Goal: Transaction & Acquisition: Purchase product/service

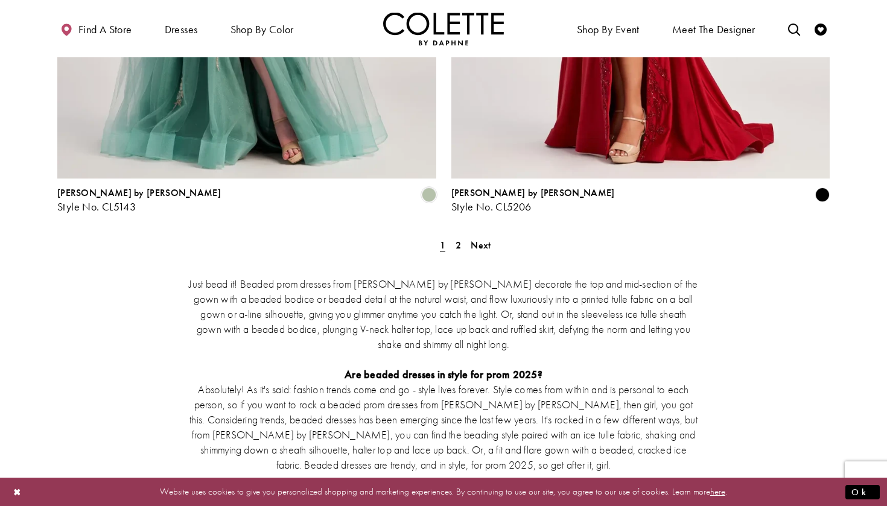
scroll to position [2272, 0]
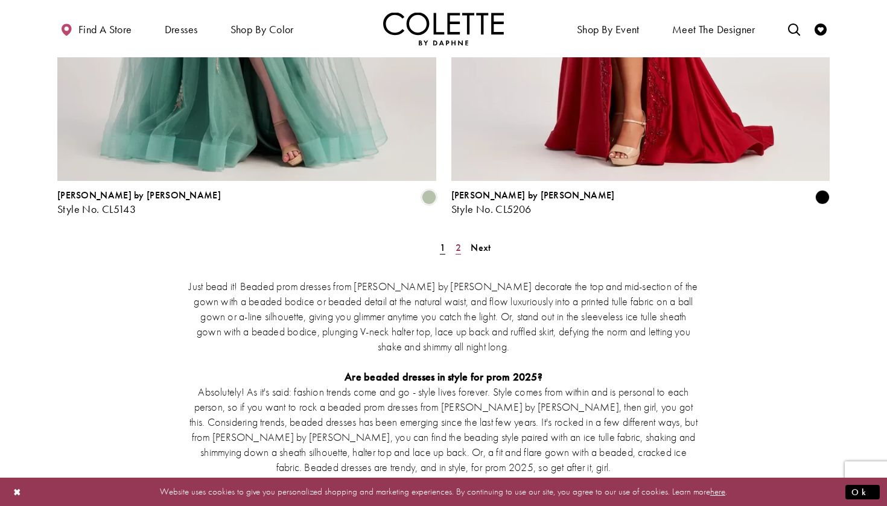
click at [457, 241] on span "2" at bounding box center [458, 247] width 5 height 13
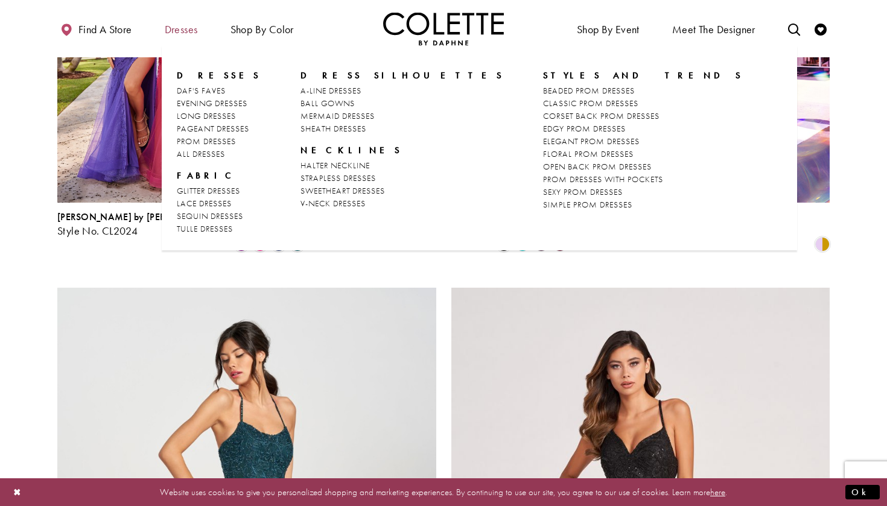
scroll to position [725, 0]
click at [207, 139] on span "PROM DRESSES" at bounding box center [206, 141] width 59 height 11
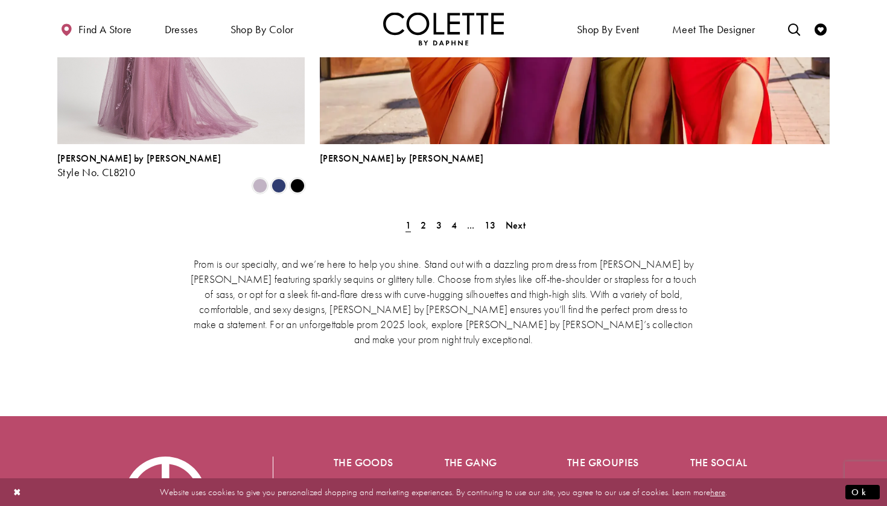
scroll to position [2805, 0]
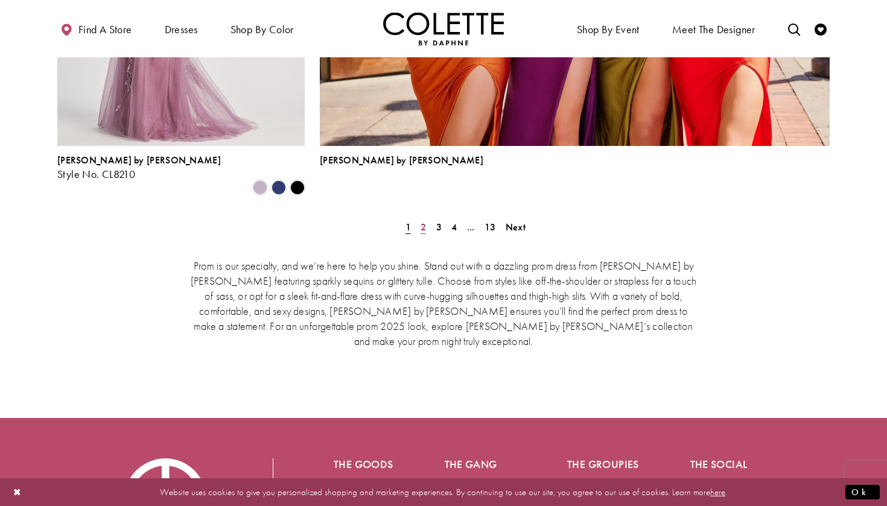
click at [421, 221] on span "2" at bounding box center [423, 227] width 5 height 13
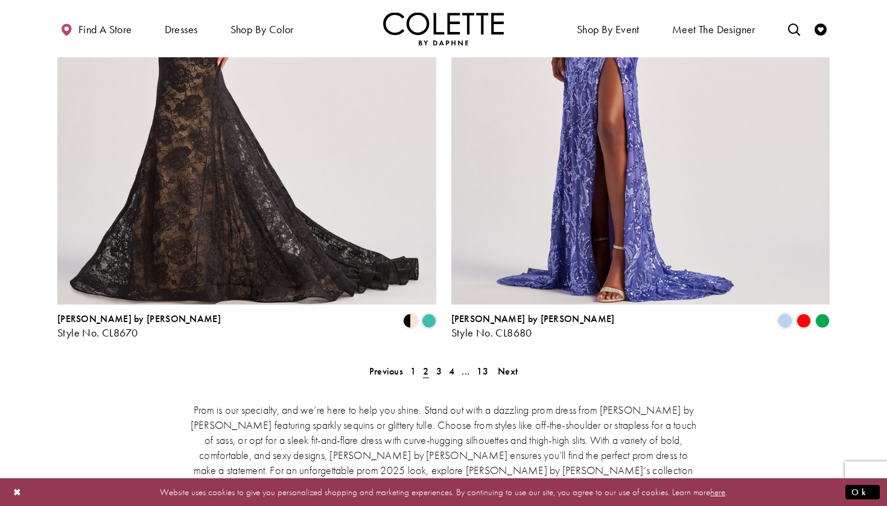
scroll to position [2473, 1]
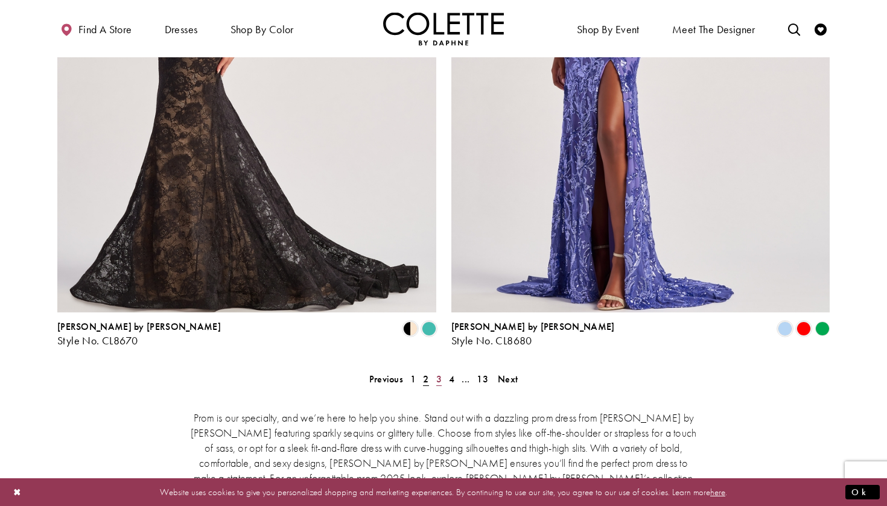
click at [440, 373] on span "3" at bounding box center [438, 379] width 5 height 13
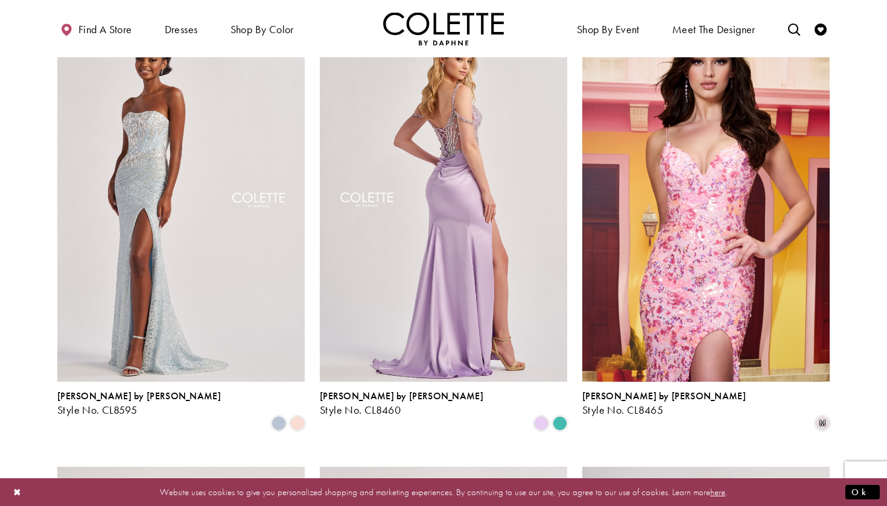
scroll to position [795, 0]
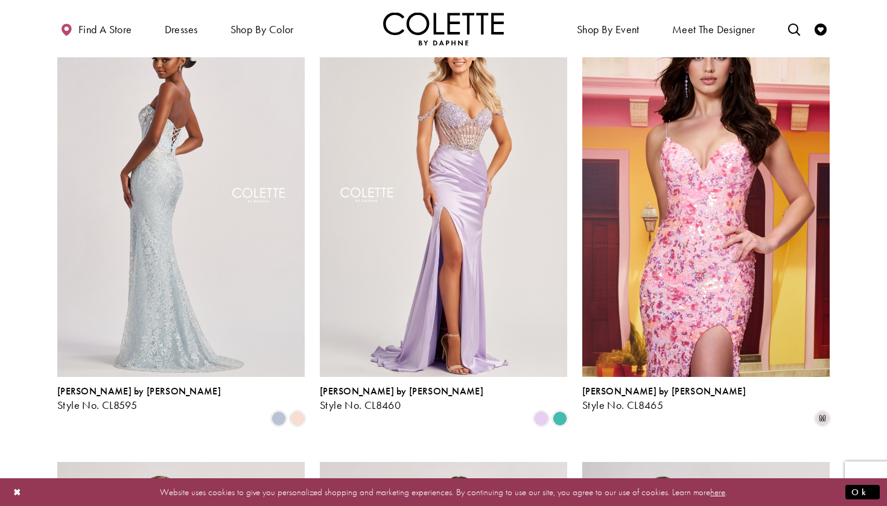
click at [123, 292] on img "Visit Colette by Daphne Style No. CL8595 Page" at bounding box center [180, 197] width 247 height 360
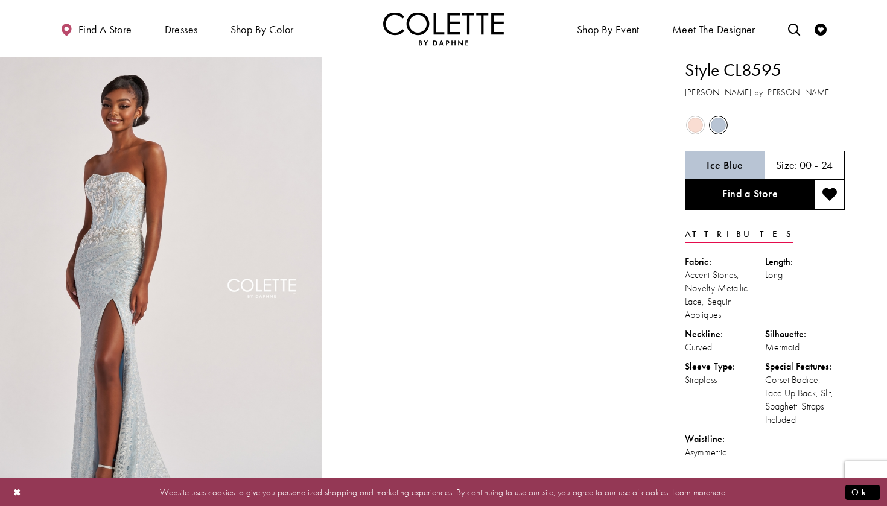
click at [697, 124] on span "Product color controls state depends on size chosen" at bounding box center [695, 125] width 15 height 15
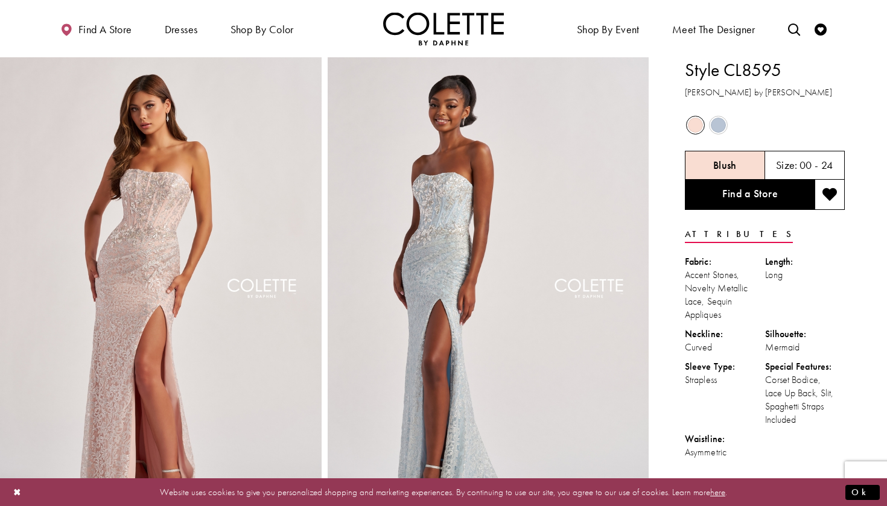
click at [715, 121] on span "Product color controls state depends on size chosen" at bounding box center [718, 125] width 15 height 15
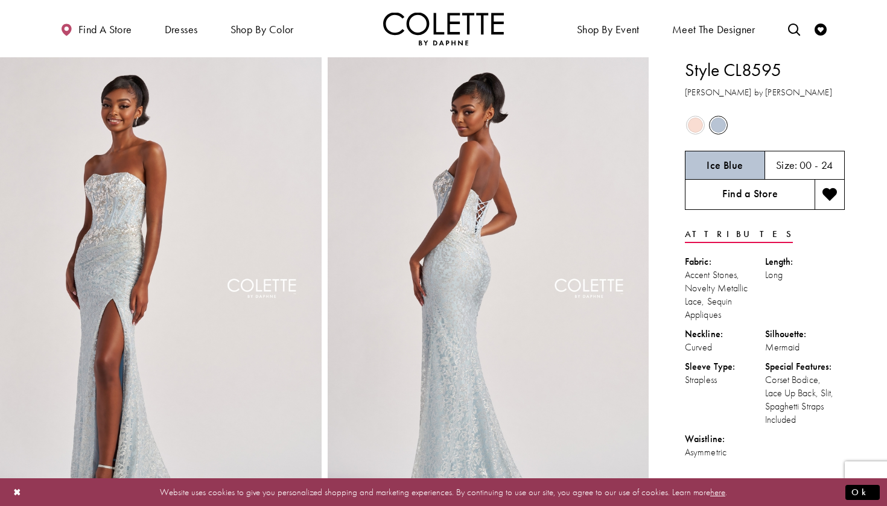
click at [729, 206] on link "Find a Store" at bounding box center [750, 195] width 130 height 30
click at [724, 191] on link "Find a Store" at bounding box center [750, 195] width 130 height 30
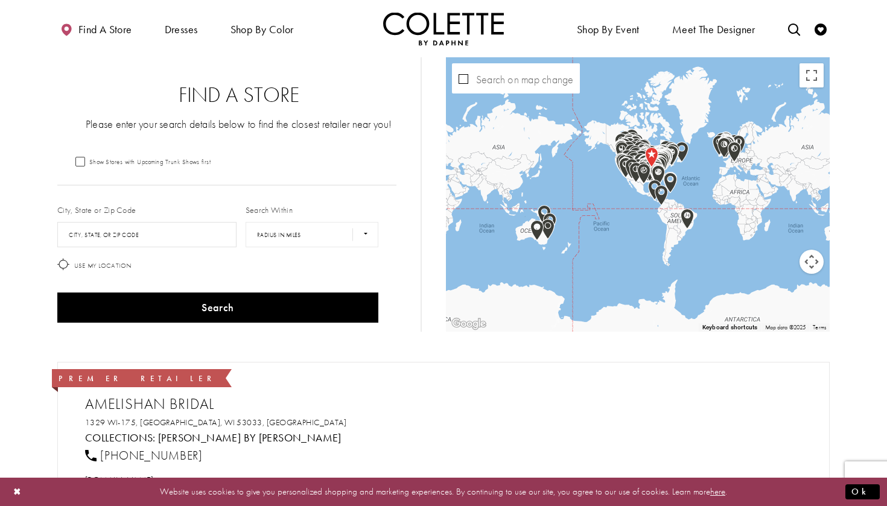
click at [724, 141] on img "Map with store locations" at bounding box center [723, 148] width 13 height 21
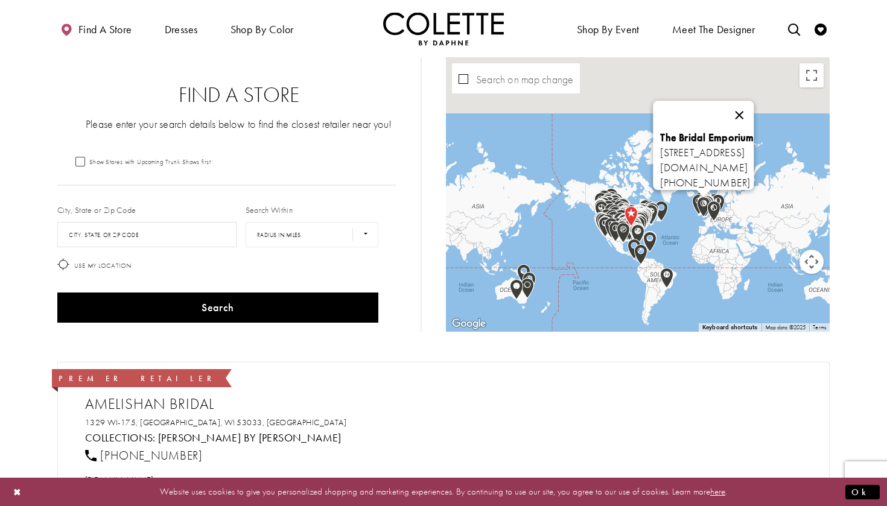
click at [754, 110] on button "Close" at bounding box center [739, 115] width 29 height 29
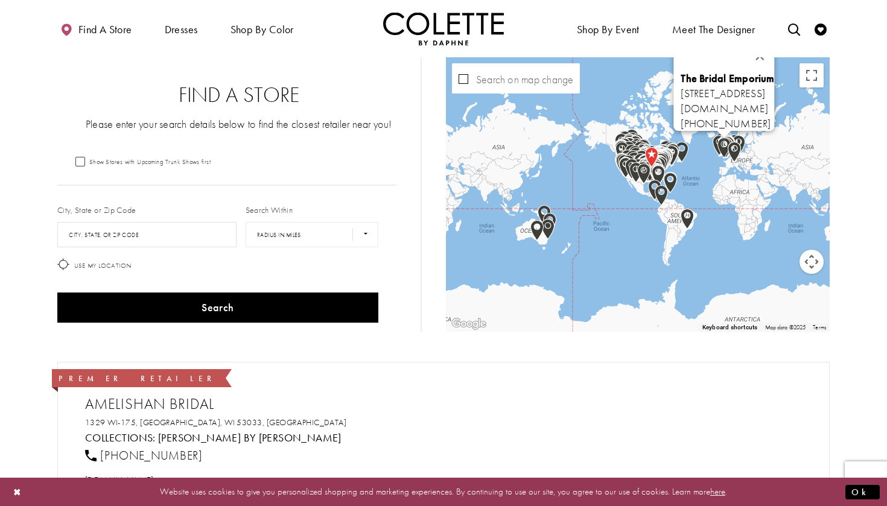
click at [723, 139] on img "Map with store locations" at bounding box center [723, 148] width 13 height 21
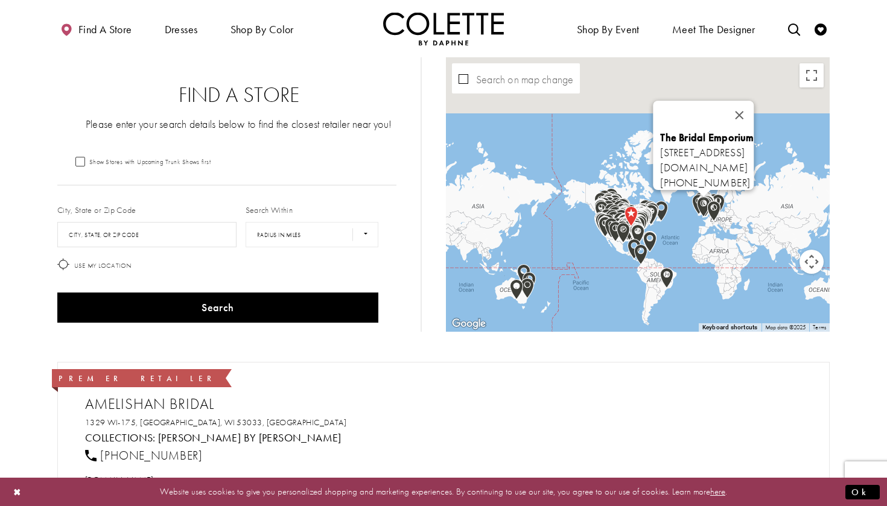
click at [754, 105] on button "Close" at bounding box center [739, 115] width 29 height 29
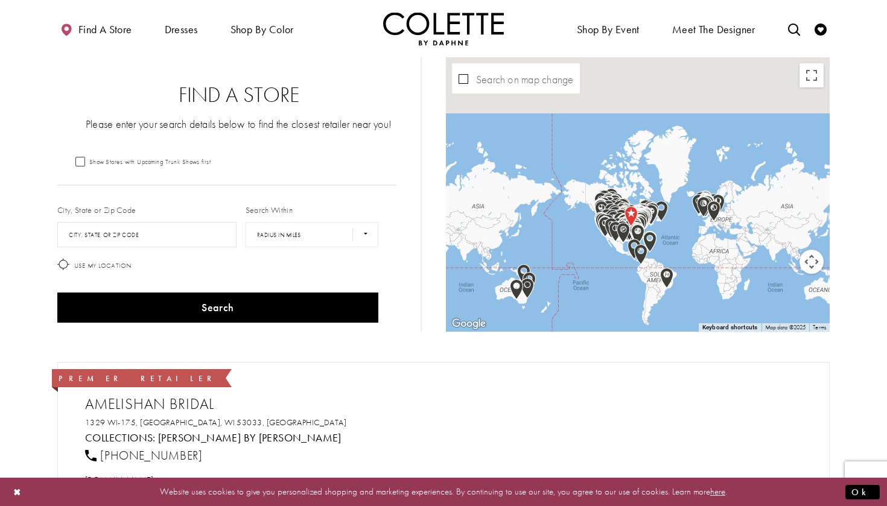
click at [809, 262] on button "Map camera controls" at bounding box center [811, 262] width 24 height 24
click at [779, 232] on button "Zoom in" at bounding box center [781, 232] width 24 height 24
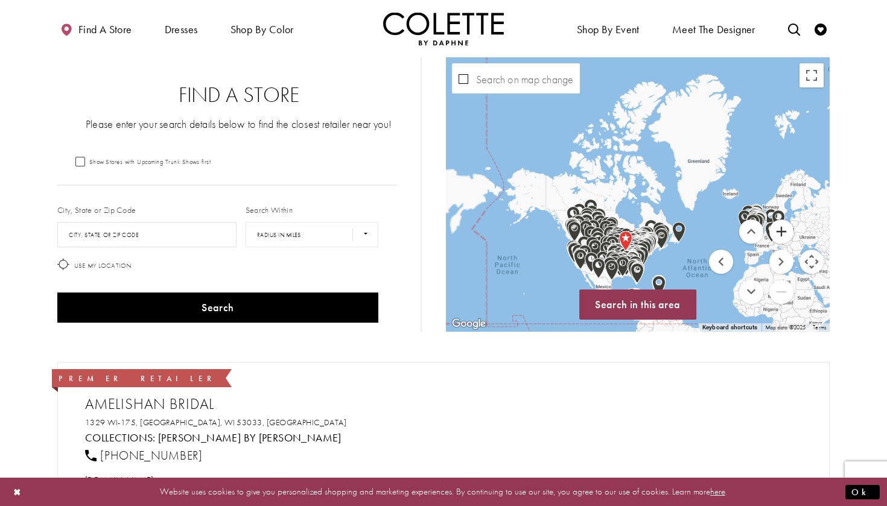
click at [779, 232] on button "Zoom in" at bounding box center [781, 232] width 24 height 24
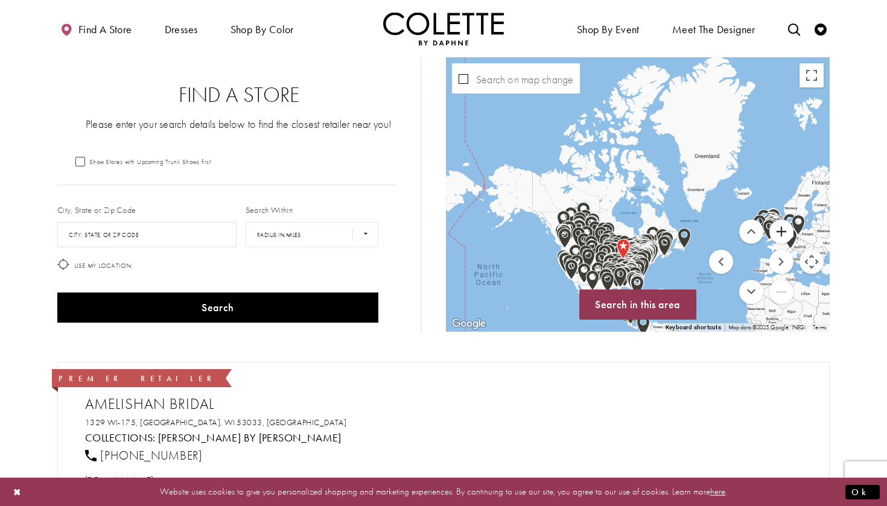
click at [779, 232] on button "Zoom in" at bounding box center [781, 232] width 24 height 24
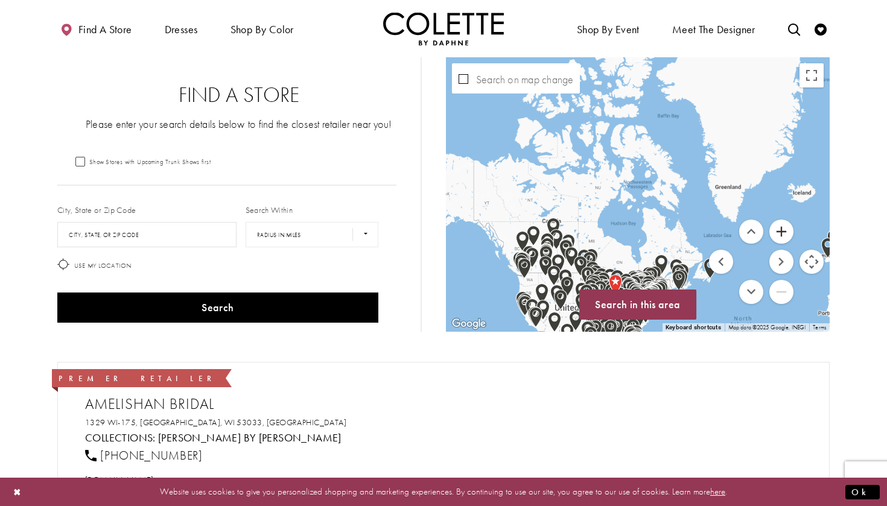
click at [779, 232] on button "Zoom in" at bounding box center [781, 232] width 24 height 24
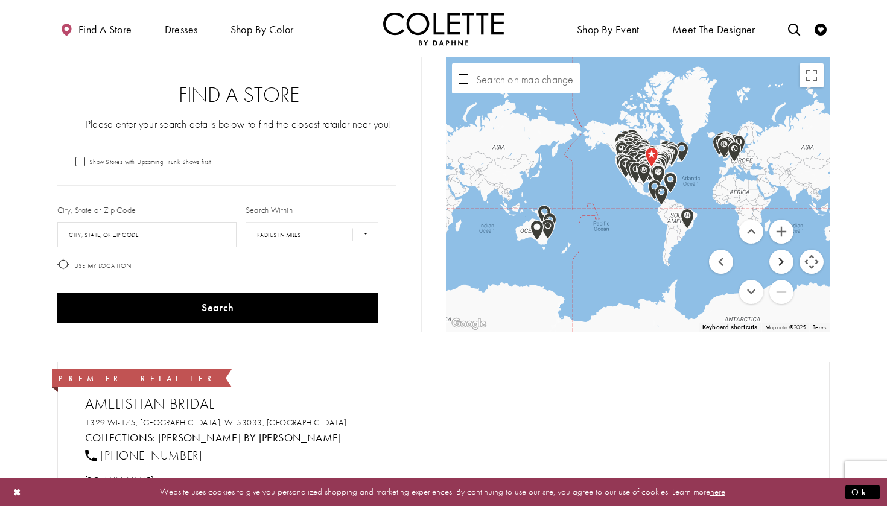
click at [775, 260] on button "Move right" at bounding box center [781, 262] width 24 height 24
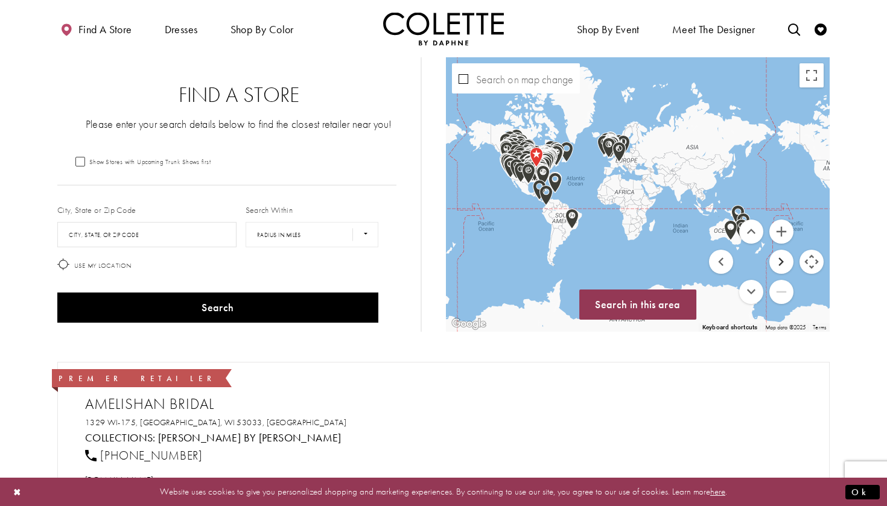
click at [775, 260] on button "Move right" at bounding box center [781, 262] width 24 height 24
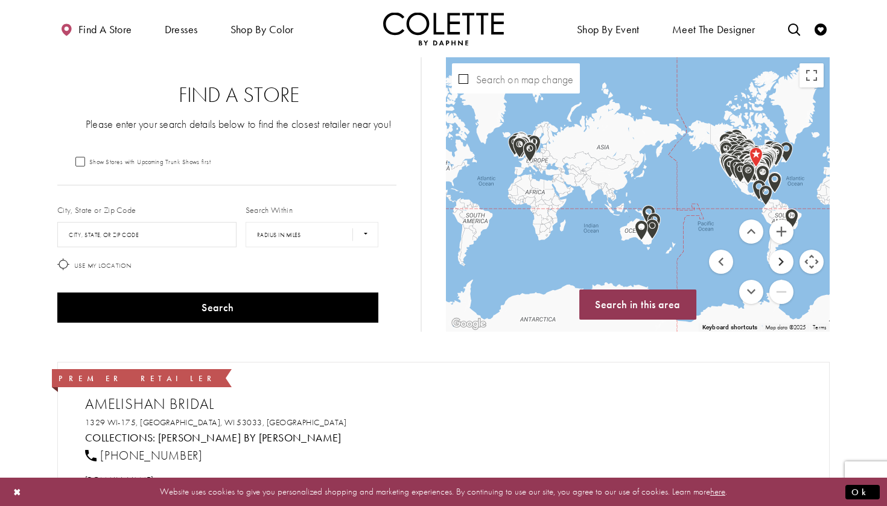
click at [775, 260] on button "Move right" at bounding box center [781, 262] width 24 height 24
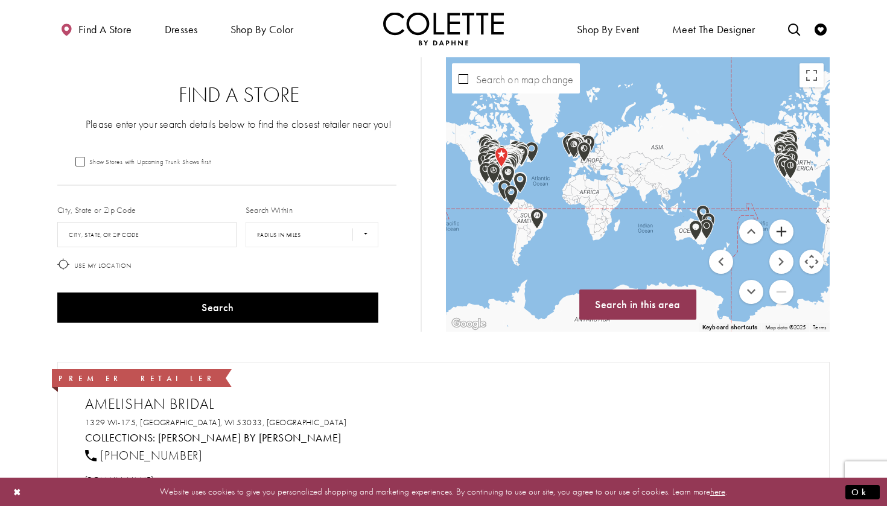
click at [780, 229] on button "Zoom in" at bounding box center [781, 232] width 24 height 24
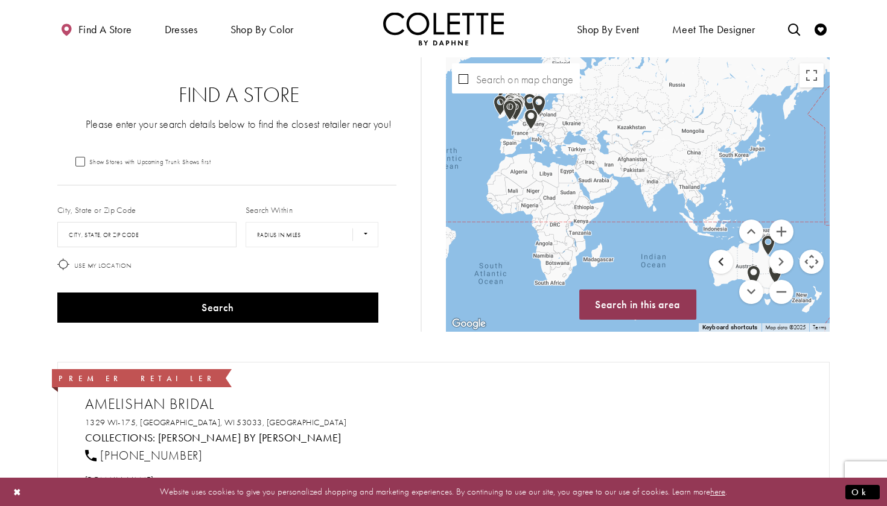
click at [720, 256] on button "Move left" at bounding box center [721, 262] width 24 height 24
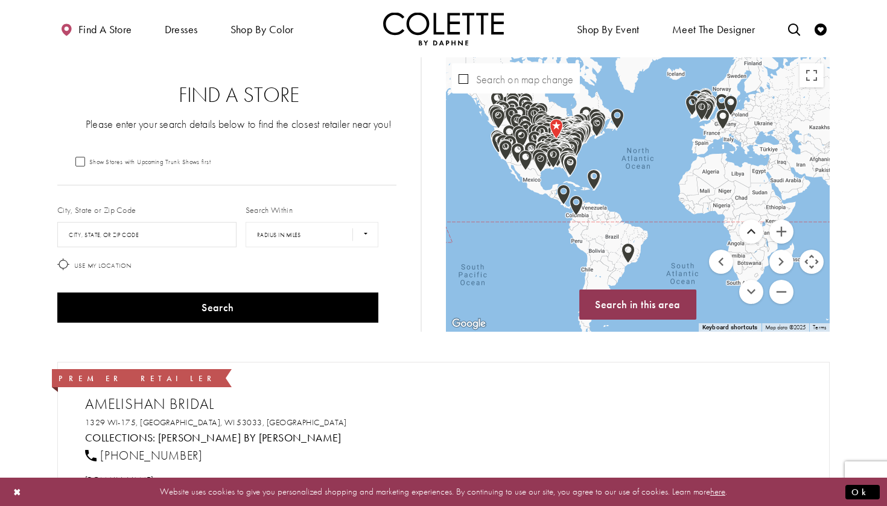
click at [754, 232] on button "Move up" at bounding box center [751, 232] width 24 height 24
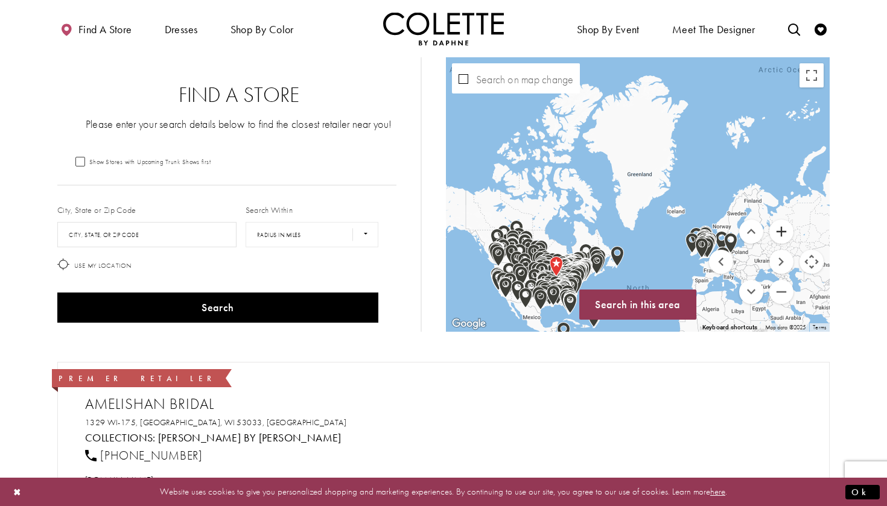
click at [775, 229] on button "Zoom in" at bounding box center [781, 232] width 24 height 24
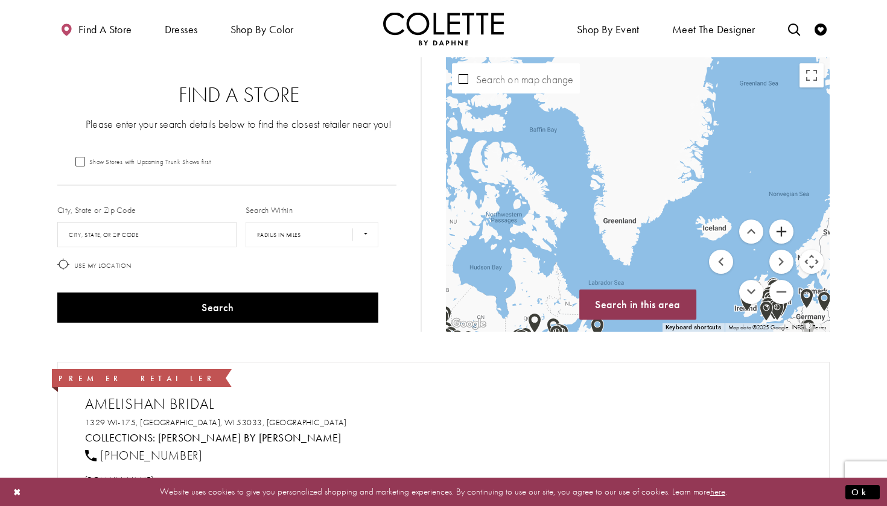
click at [776, 236] on button "Zoom in" at bounding box center [781, 232] width 24 height 24
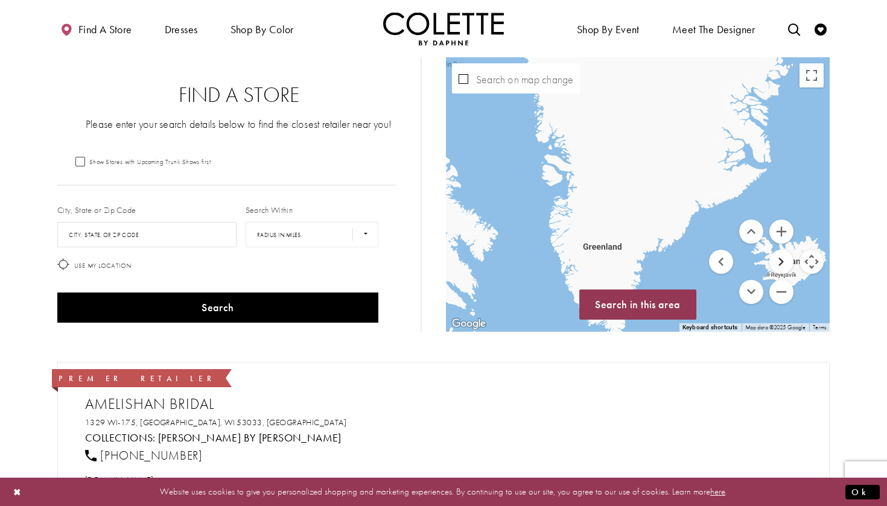
click at [775, 264] on button "Move right" at bounding box center [781, 262] width 24 height 24
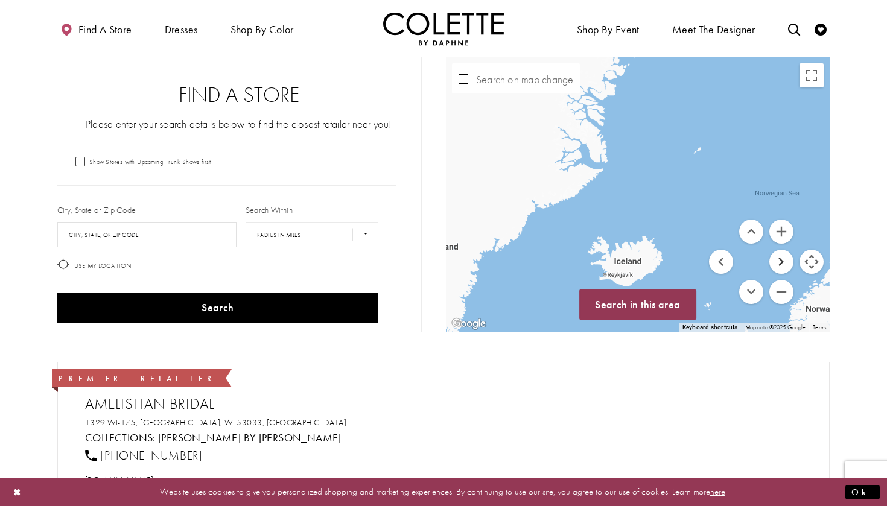
click at [775, 264] on button "Move right" at bounding box center [781, 262] width 24 height 24
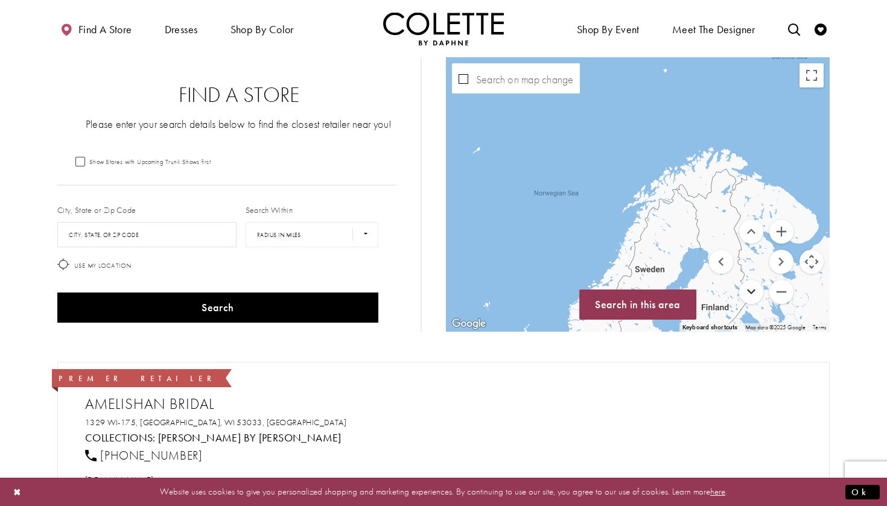
click at [751, 291] on button "Move down" at bounding box center [751, 292] width 24 height 24
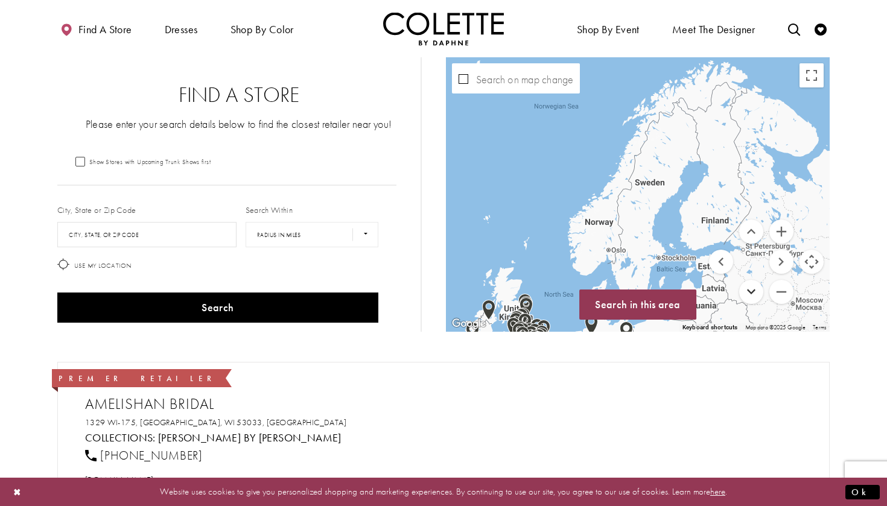
click at [751, 291] on button "Move down" at bounding box center [751, 292] width 24 height 24
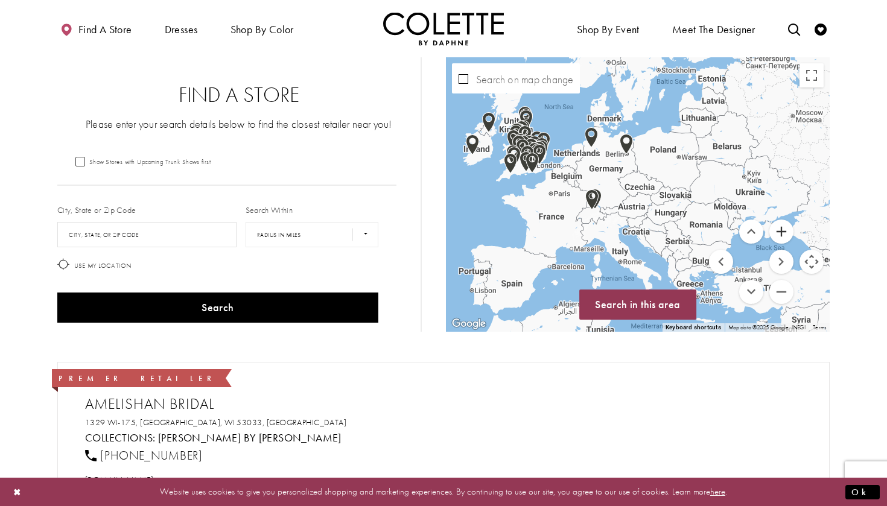
click at [776, 231] on button "Zoom in" at bounding box center [781, 232] width 24 height 24
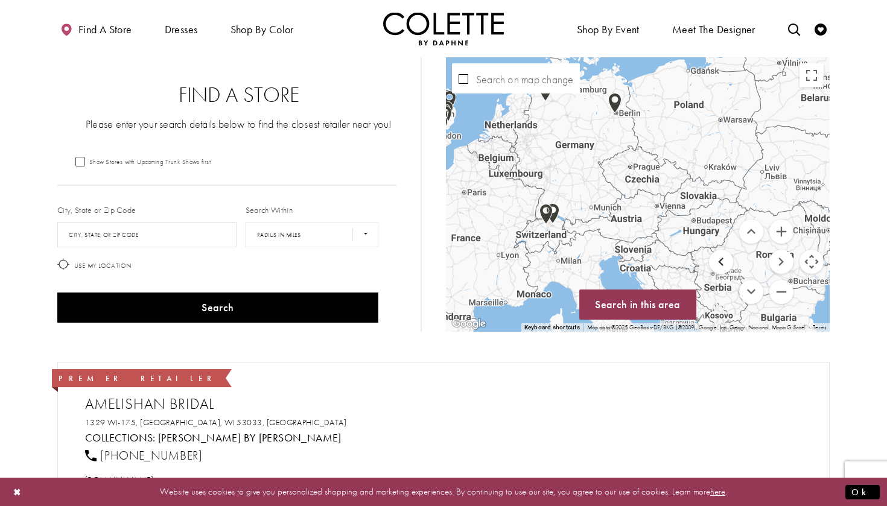
click at [719, 261] on button "Move left" at bounding box center [721, 262] width 24 height 24
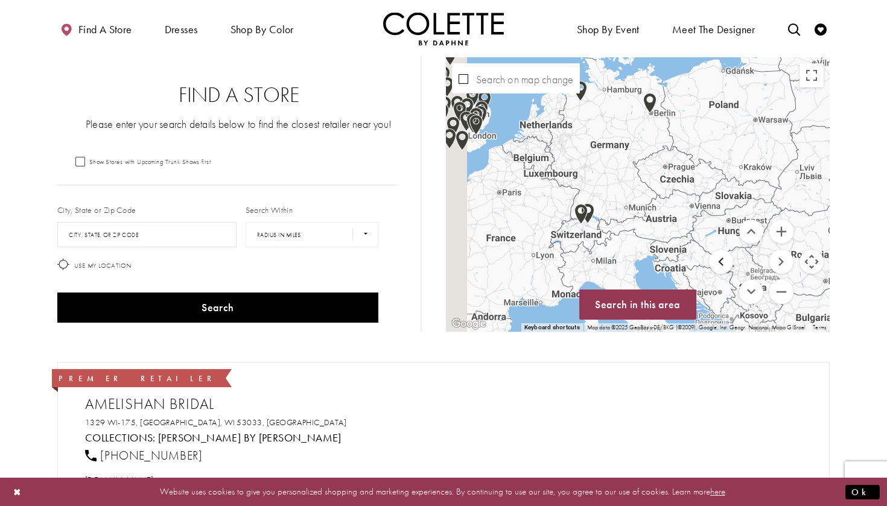
click at [719, 261] on button "Move left" at bounding box center [721, 262] width 24 height 24
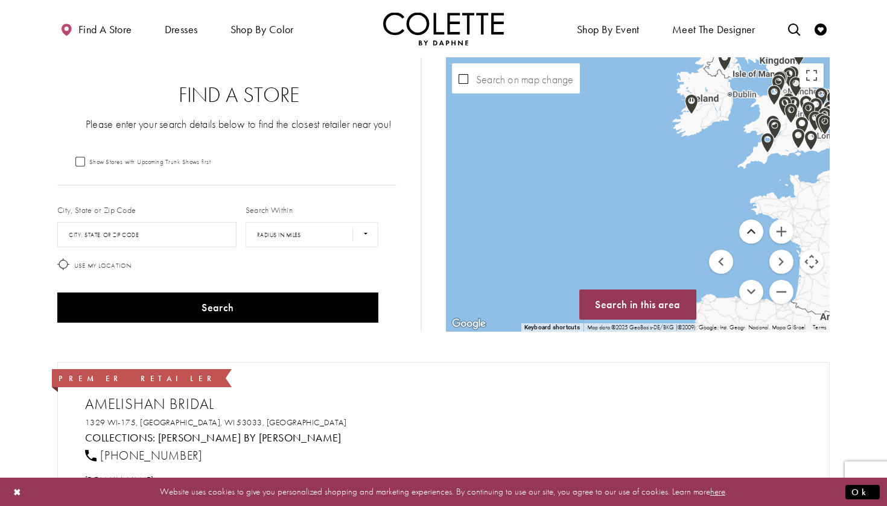
click at [752, 228] on button "Move up" at bounding box center [751, 232] width 24 height 24
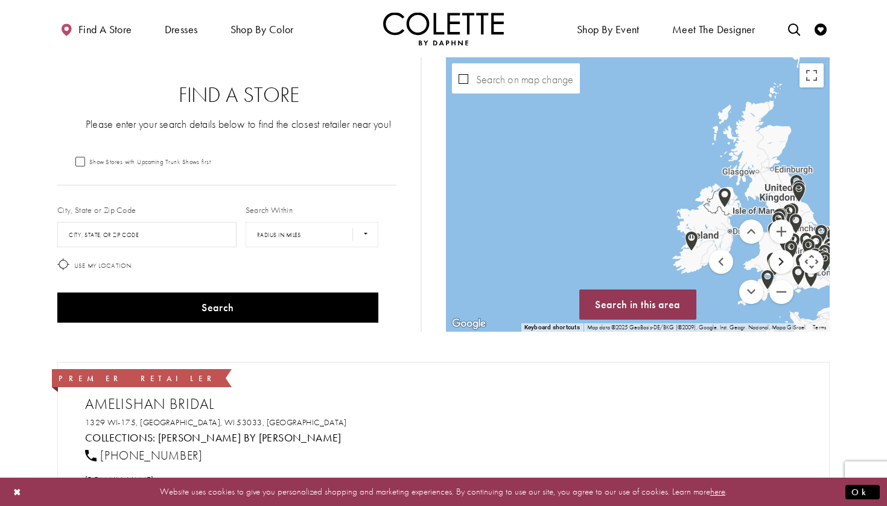
click at [781, 259] on button "Move right" at bounding box center [781, 262] width 24 height 24
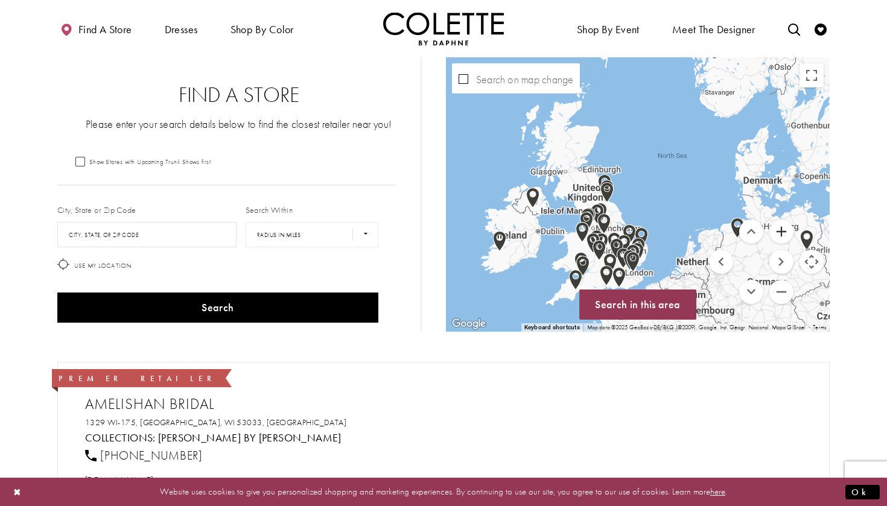
click at [783, 231] on button "Zoom in" at bounding box center [781, 232] width 24 height 24
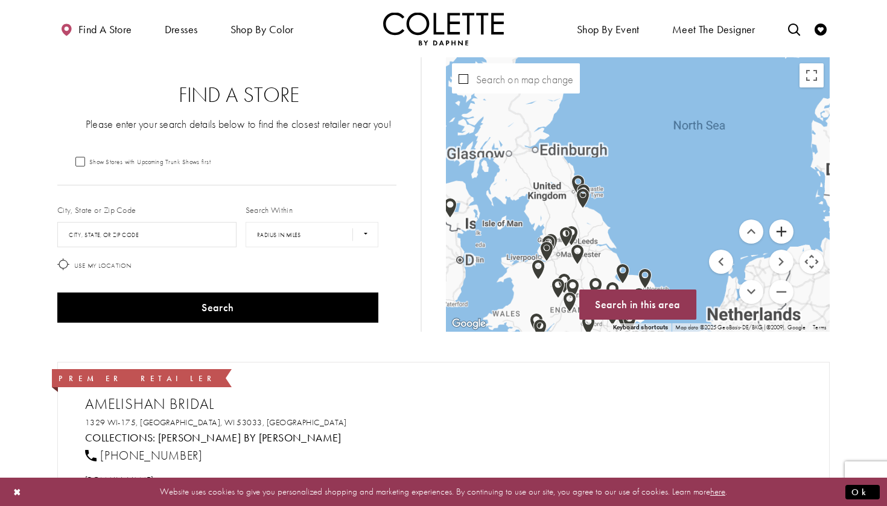
click at [783, 231] on button "Zoom in" at bounding box center [781, 232] width 24 height 24
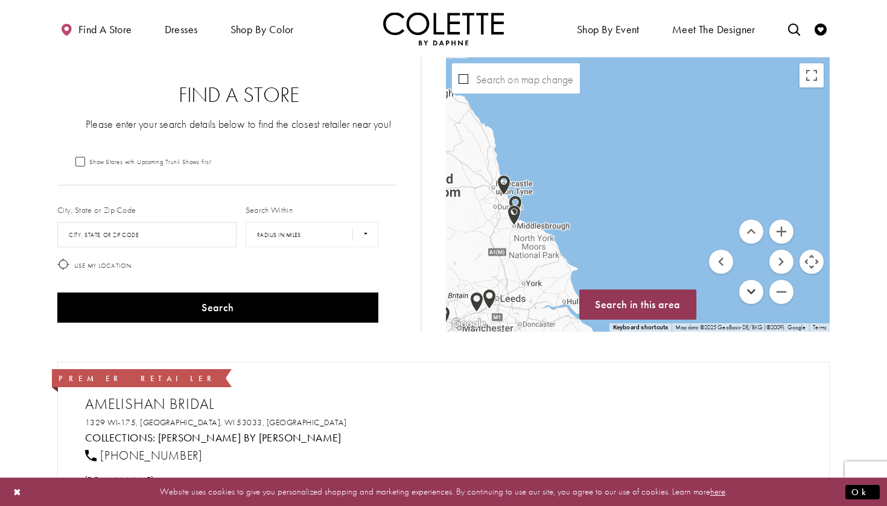
click at [751, 287] on button "Move down" at bounding box center [751, 292] width 24 height 24
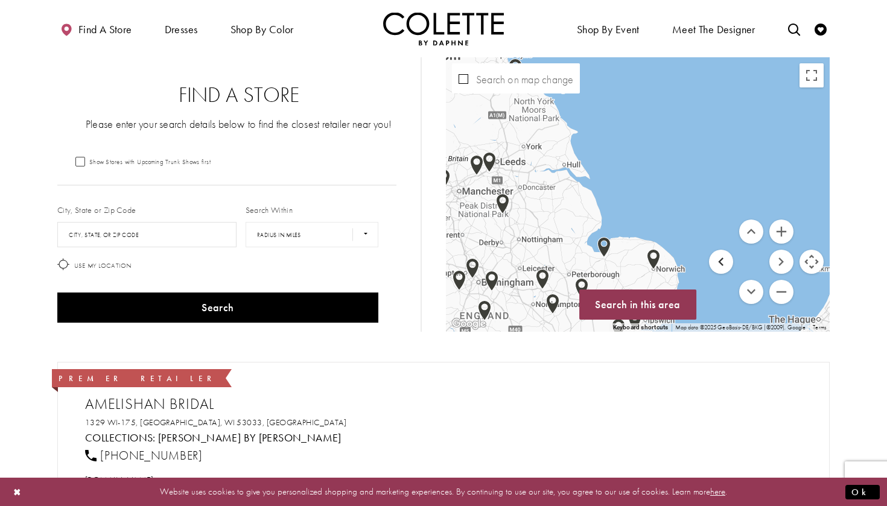
click at [712, 259] on button "Move left" at bounding box center [721, 262] width 24 height 24
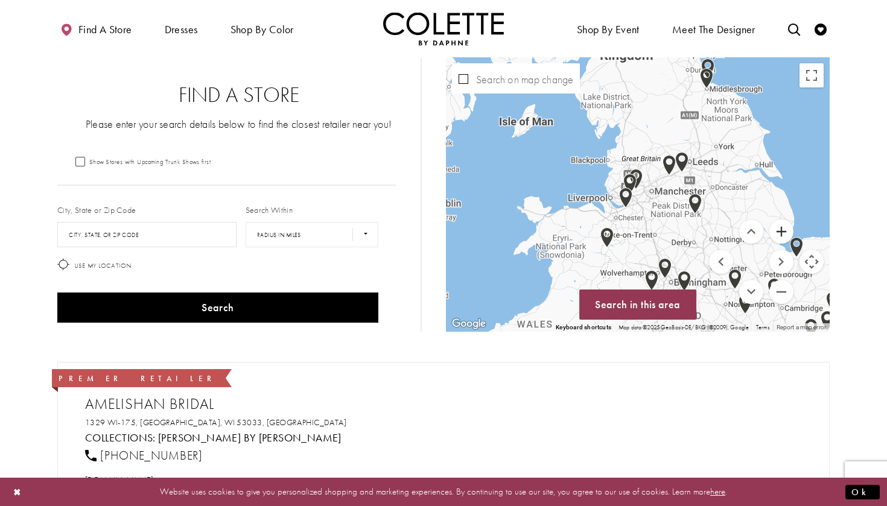
click at [776, 233] on button "Zoom in" at bounding box center [781, 232] width 24 height 24
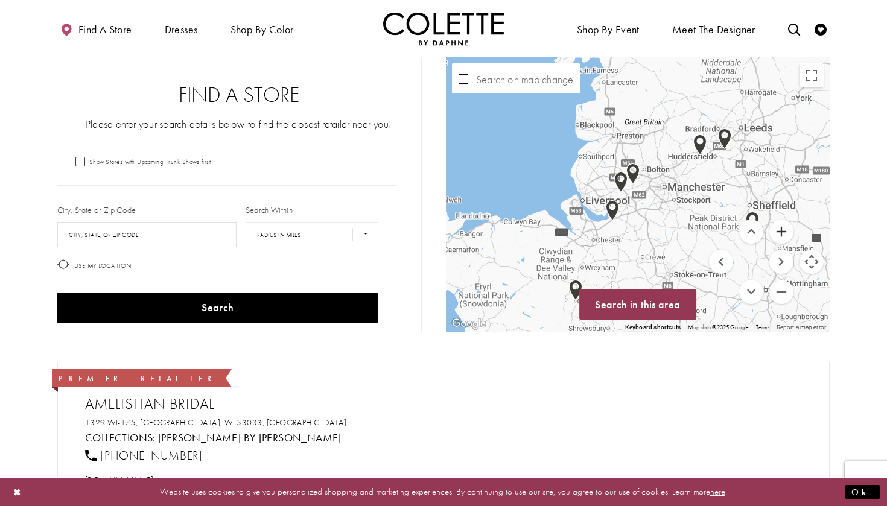
click at [781, 237] on button "Zoom in" at bounding box center [781, 232] width 24 height 24
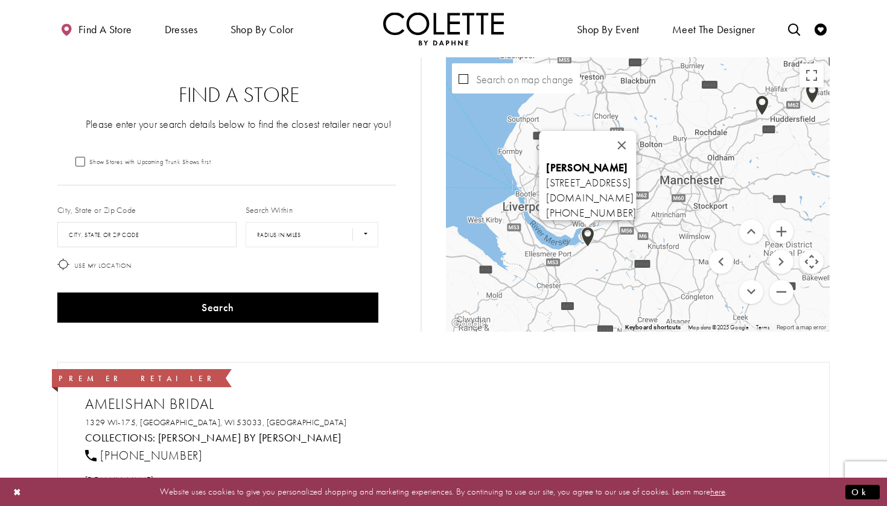
click at [585, 231] on img "Map with store locations" at bounding box center [587, 237] width 13 height 21
click at [179, 235] on input "City, State, or ZIP Code" at bounding box center [146, 234] width 179 height 25
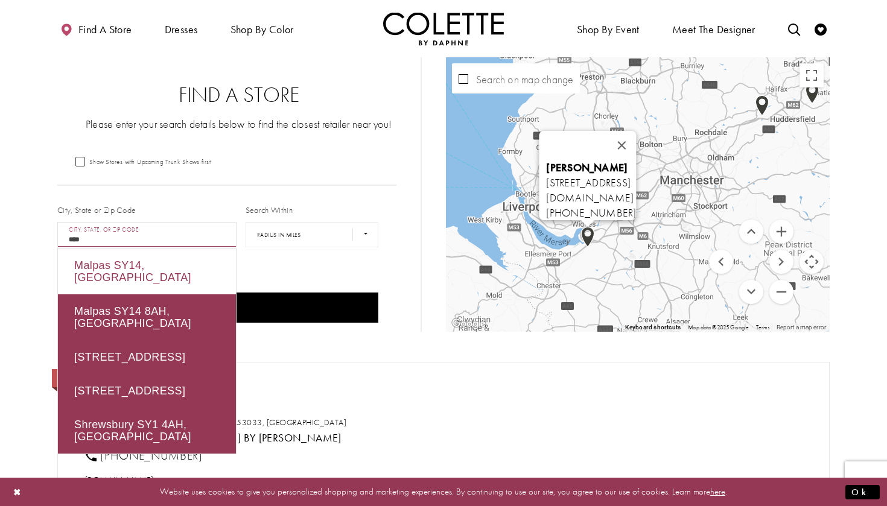
click at [157, 274] on div "Malpas SY14, UK" at bounding box center [147, 272] width 178 height 46
type input "**********"
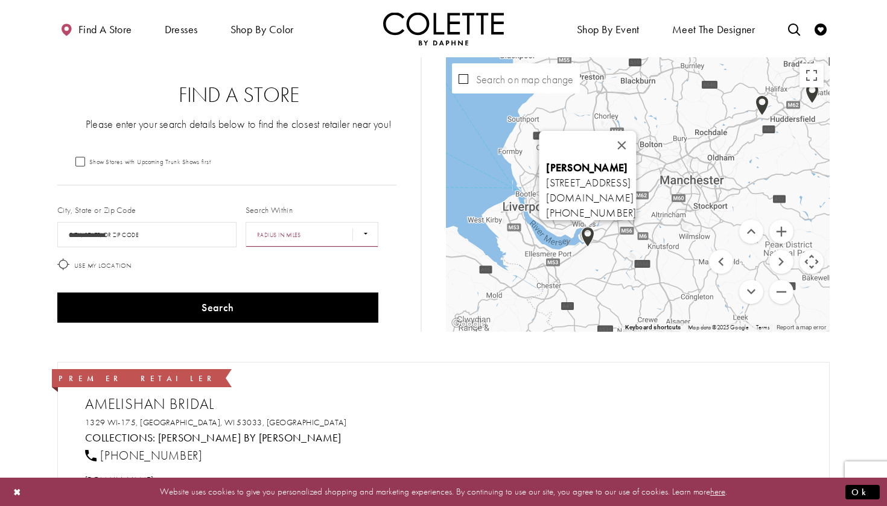
select select "*****"
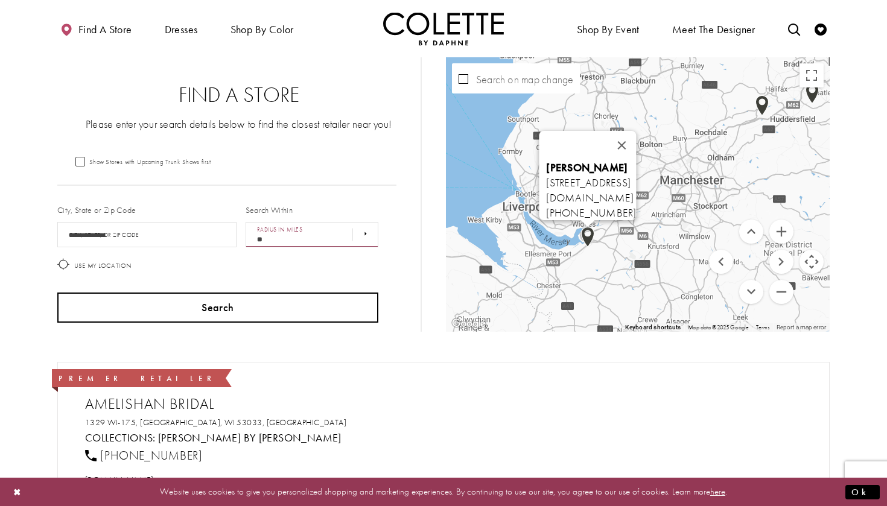
click at [259, 300] on button "Search" at bounding box center [217, 308] width 321 height 30
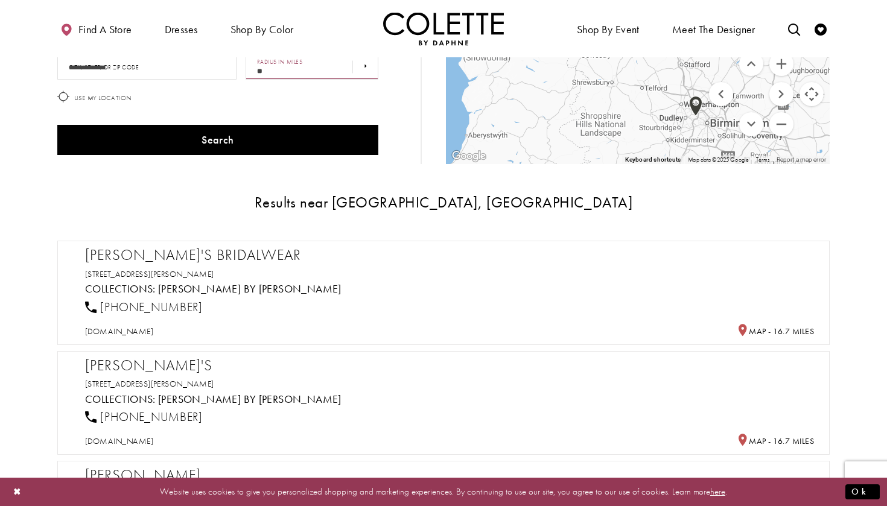
scroll to position [174, 0]
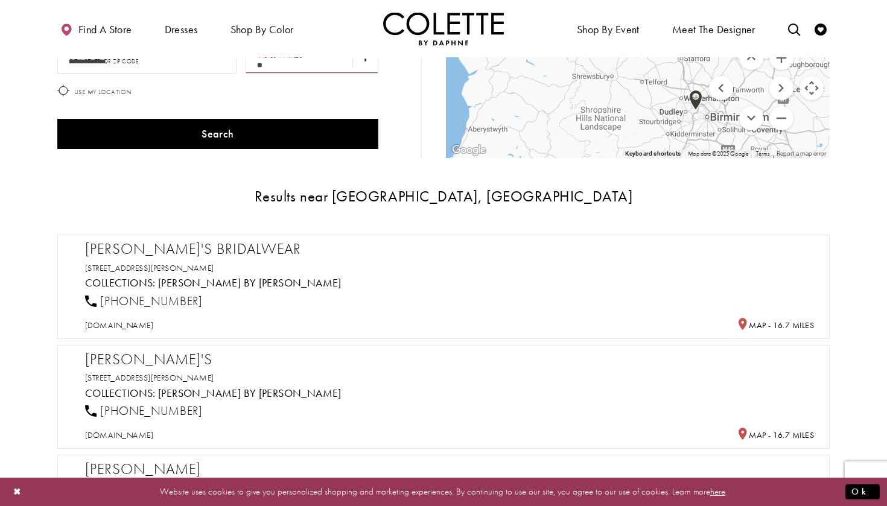
click at [428, 259] on div "Trisha's Bridalwear 57 Beatrice St, Oswestry SY11, UK Collections: Colette by D…" at bounding box center [449, 285] width 729 height 91
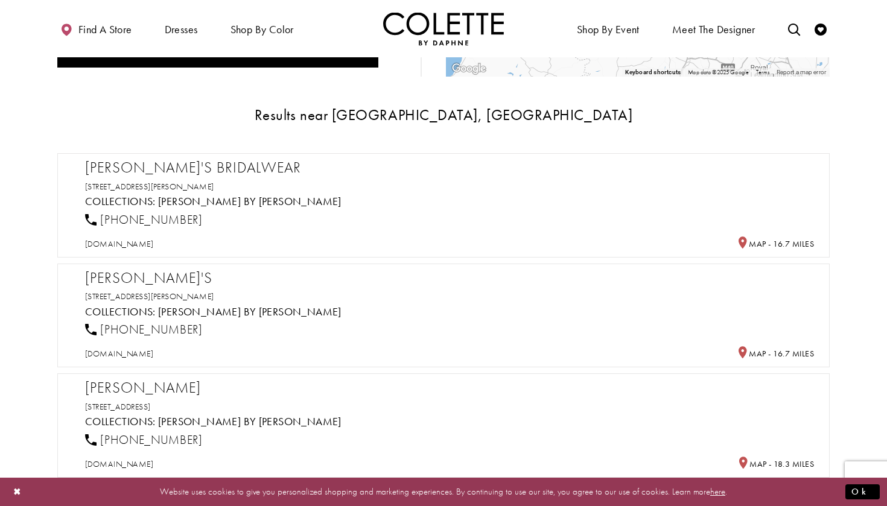
scroll to position [255, 0]
click at [146, 172] on h2 "Trisha's Bridalwear" at bounding box center [449, 168] width 729 height 18
click at [197, 203] on link "[PERSON_NAME] by [PERSON_NAME]" at bounding box center [249, 202] width 183 height 14
